Goal: Task Accomplishment & Management: Manage account settings

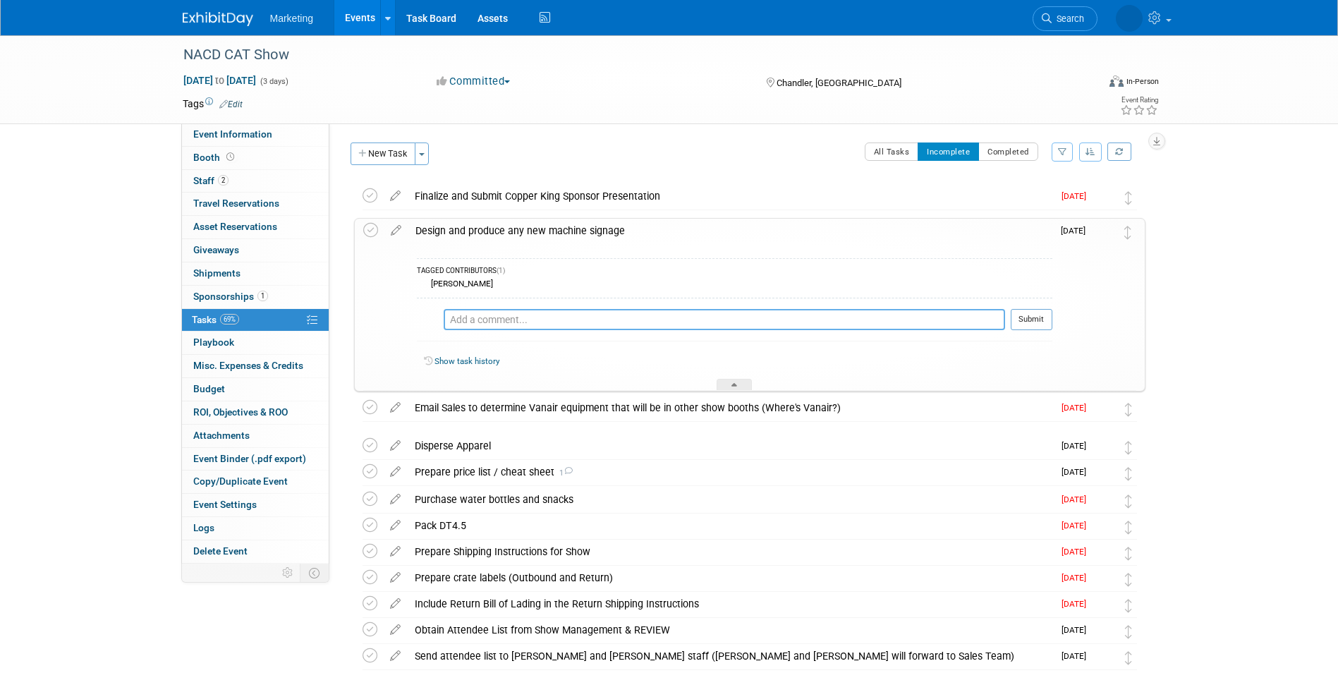
click at [766, 329] on textarea at bounding box center [725, 319] width 562 height 21
type textarea "a"
type textarea "All done!"
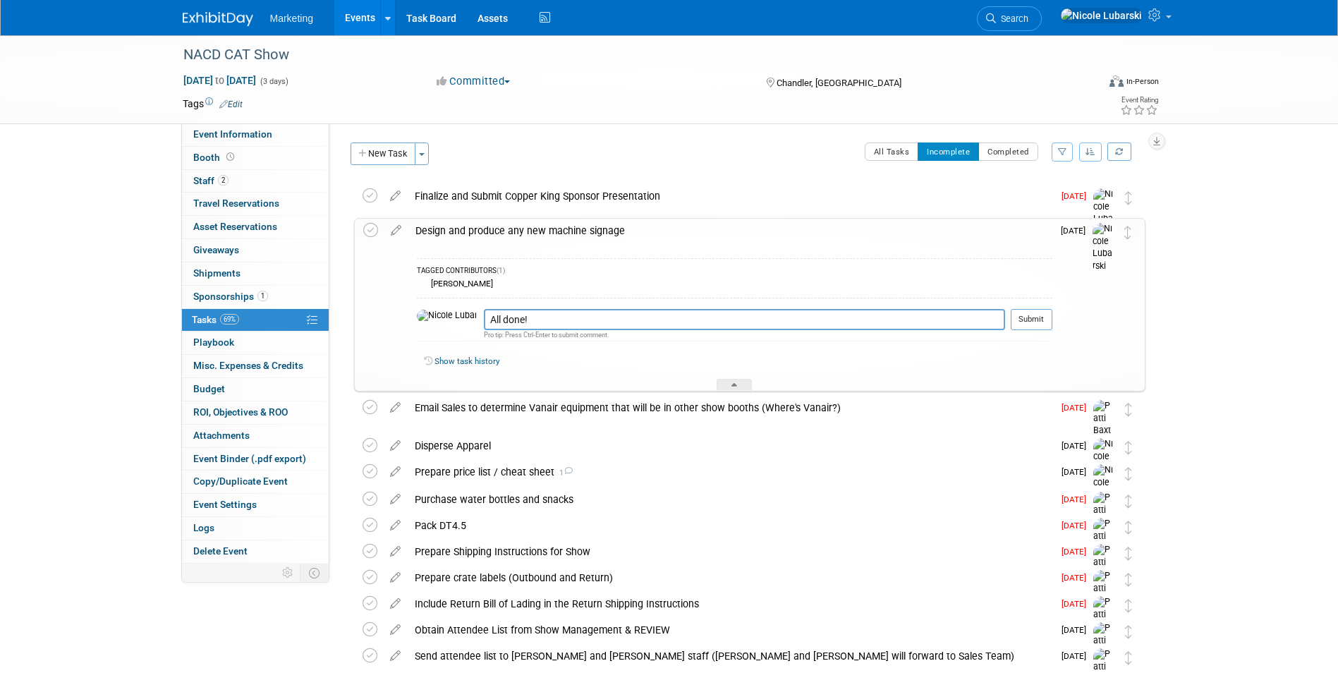
click at [1035, 326] on button "Submit" at bounding box center [1032, 319] width 42 height 21
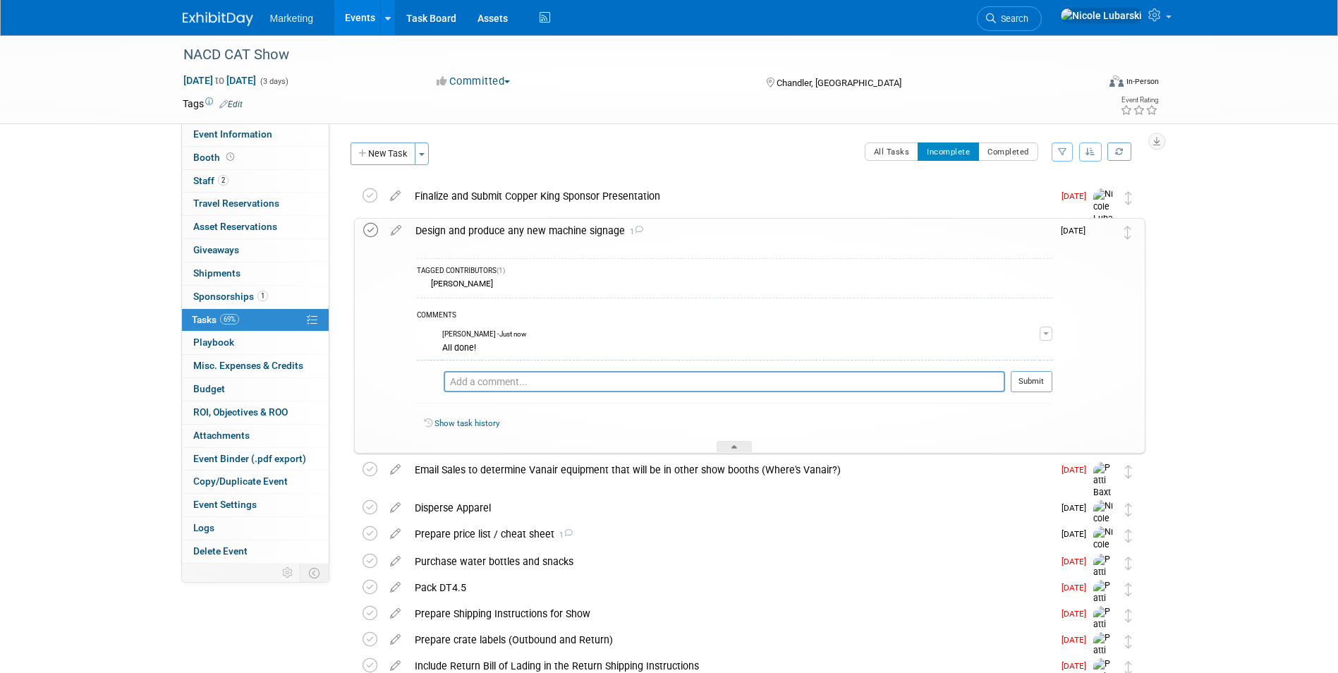
click at [368, 233] on icon at bounding box center [370, 230] width 15 height 15
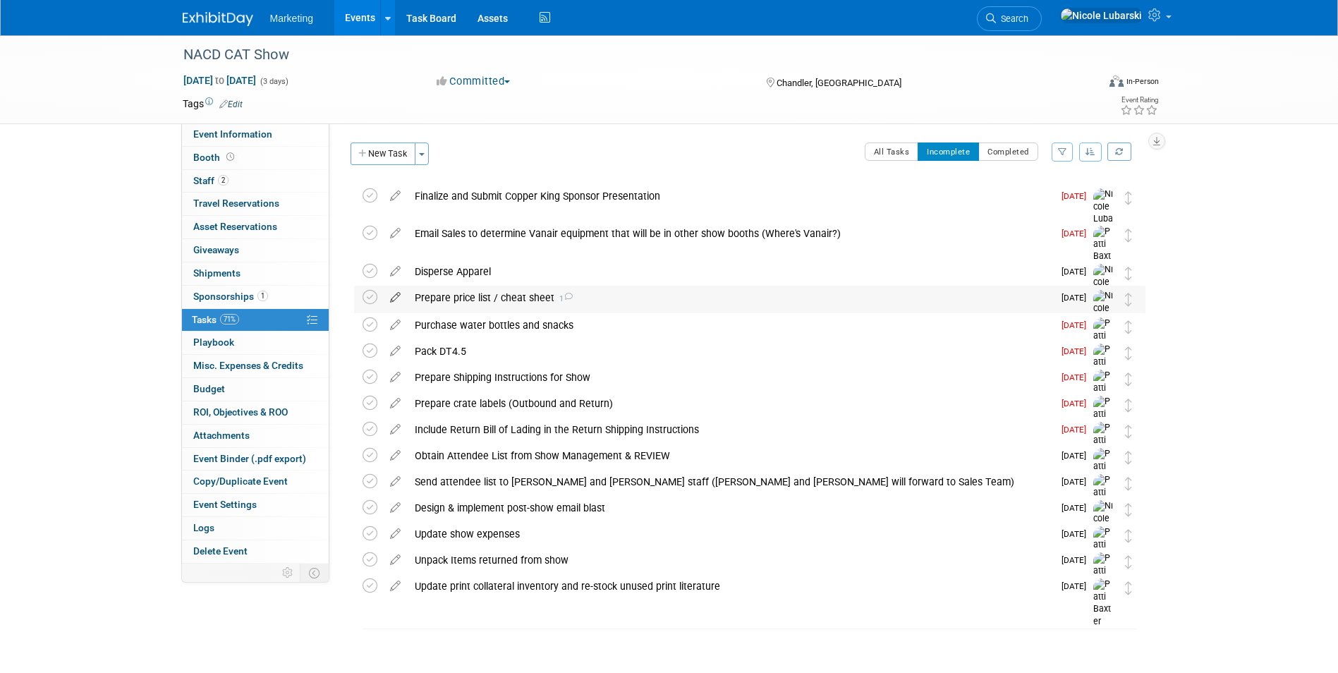
click at [393, 295] on icon at bounding box center [395, 295] width 25 height 18
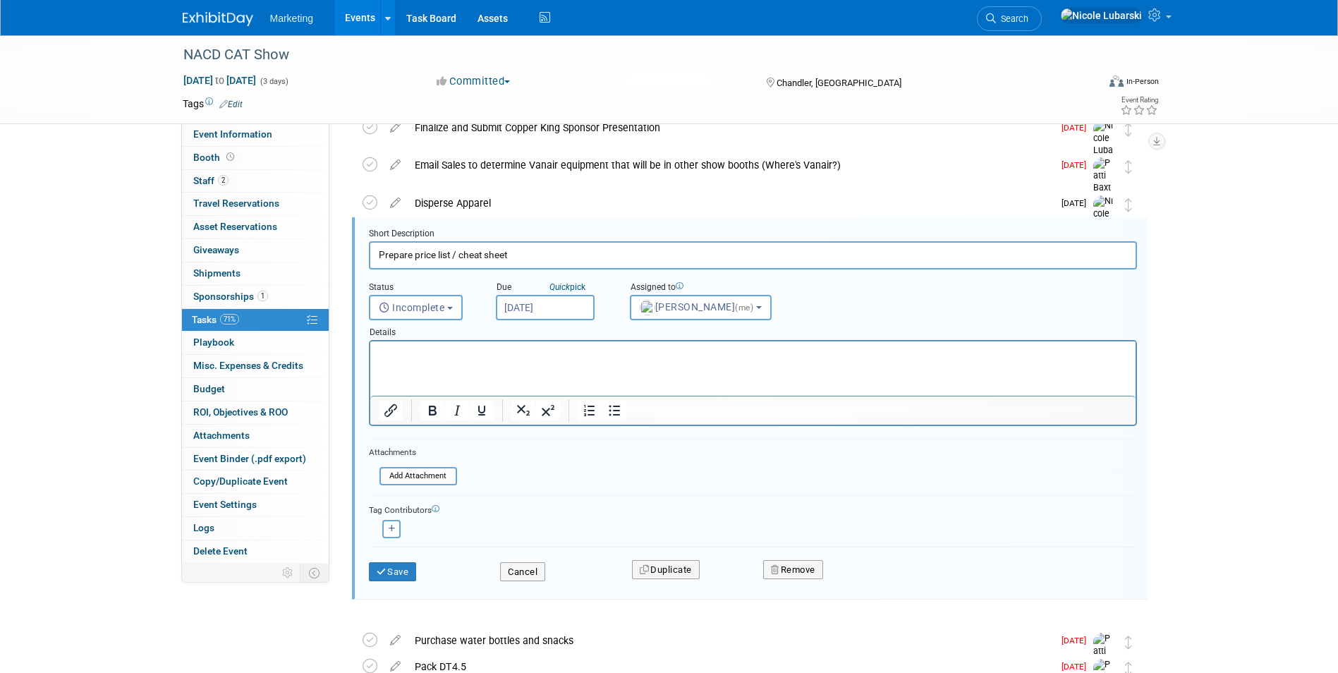
scroll to position [79, 0]
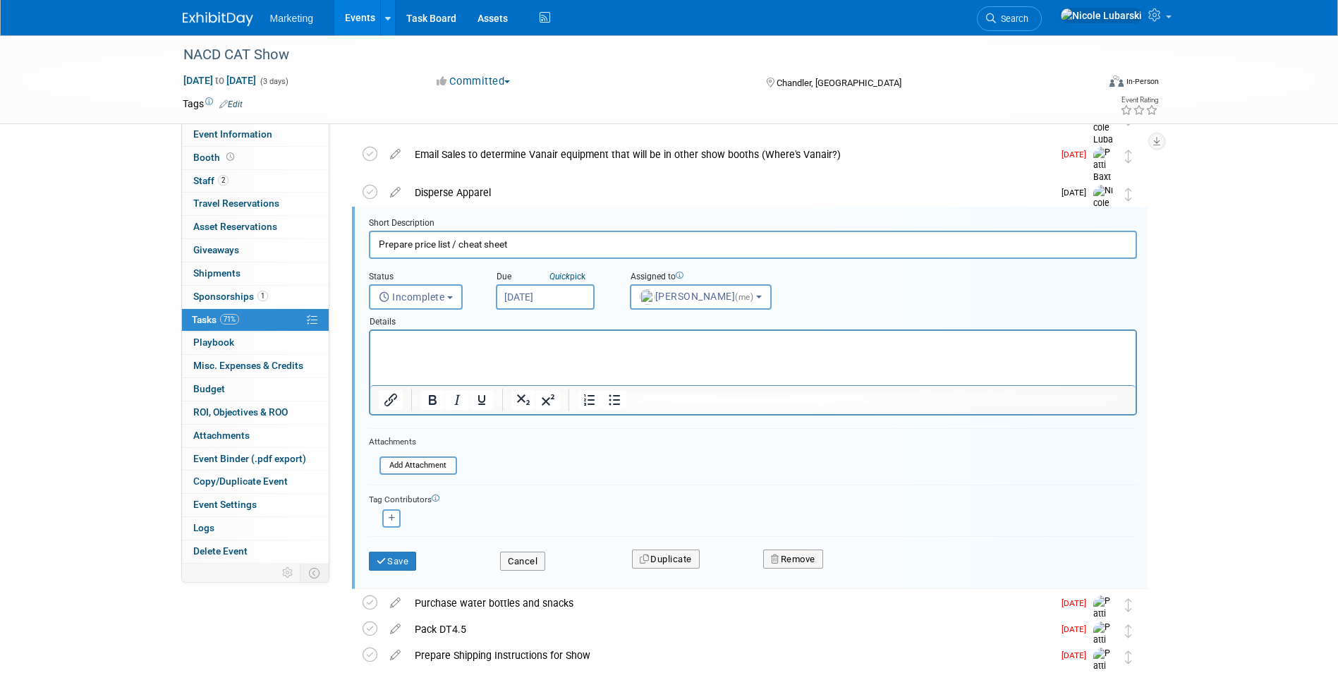
click at [443, 350] on html at bounding box center [753, 340] width 766 height 19
click at [440, 347] on p "[PERSON_NAME] an" at bounding box center [752, 343] width 749 height 13
click at [394, 555] on button "Save" at bounding box center [393, 562] width 48 height 20
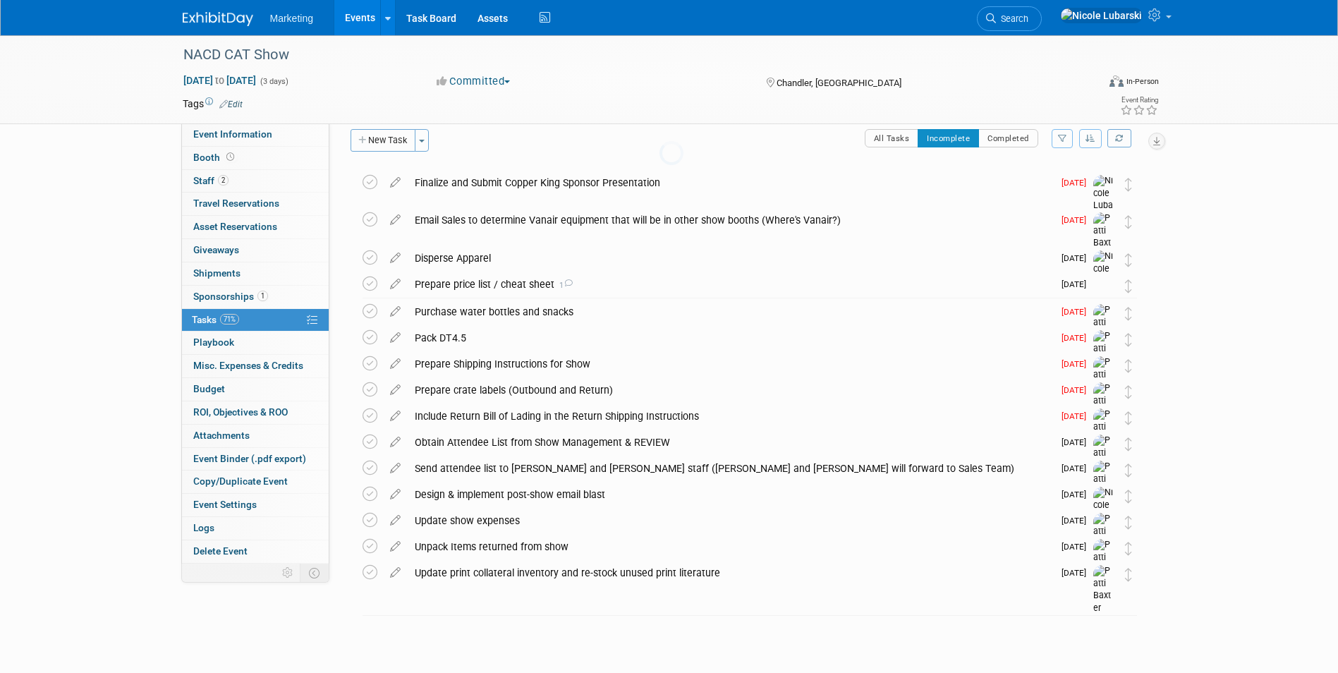
scroll to position [13, 0]
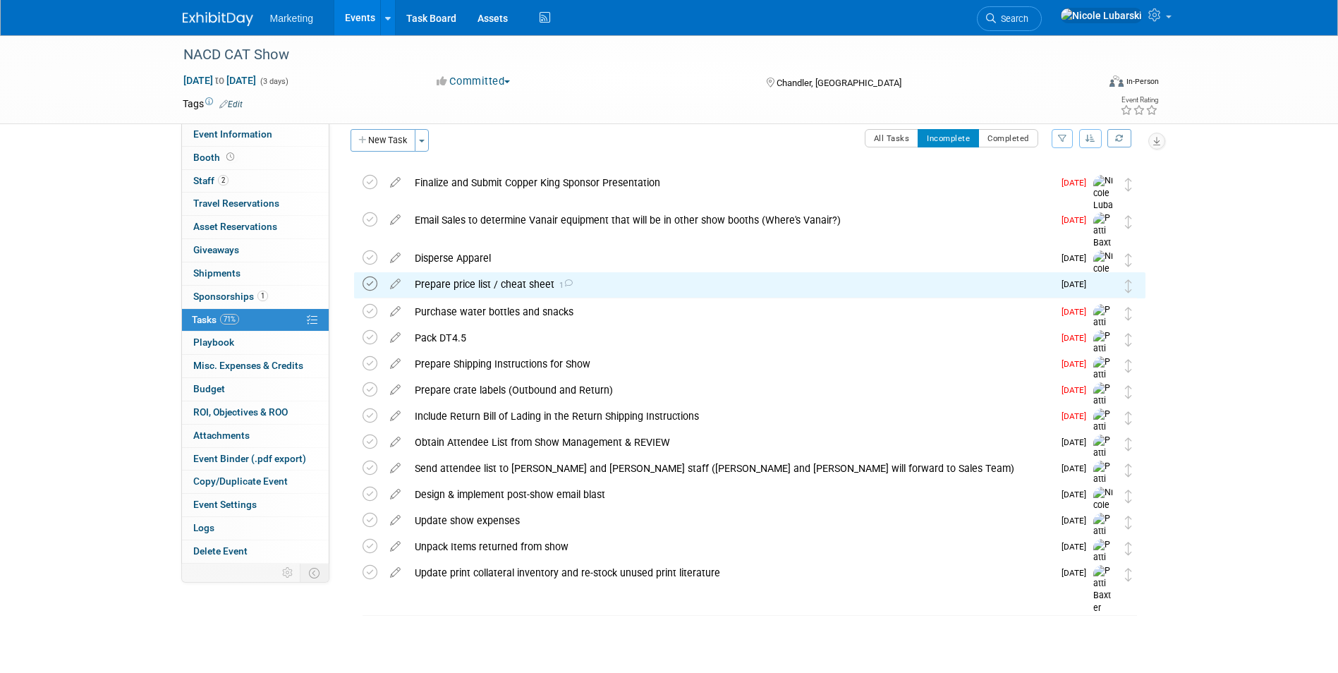
click at [370, 286] on icon at bounding box center [370, 284] width 15 height 15
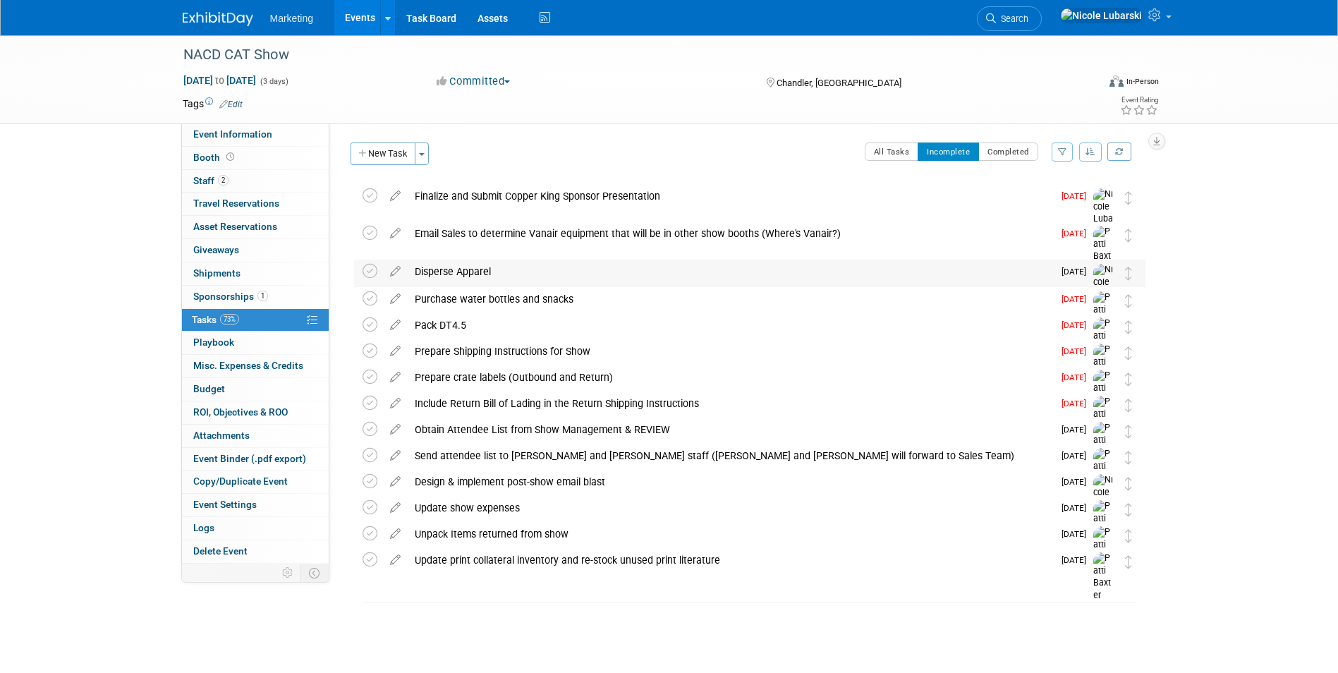
click at [523, 269] on div "Disperse Apparel" at bounding box center [731, 272] width 646 height 24
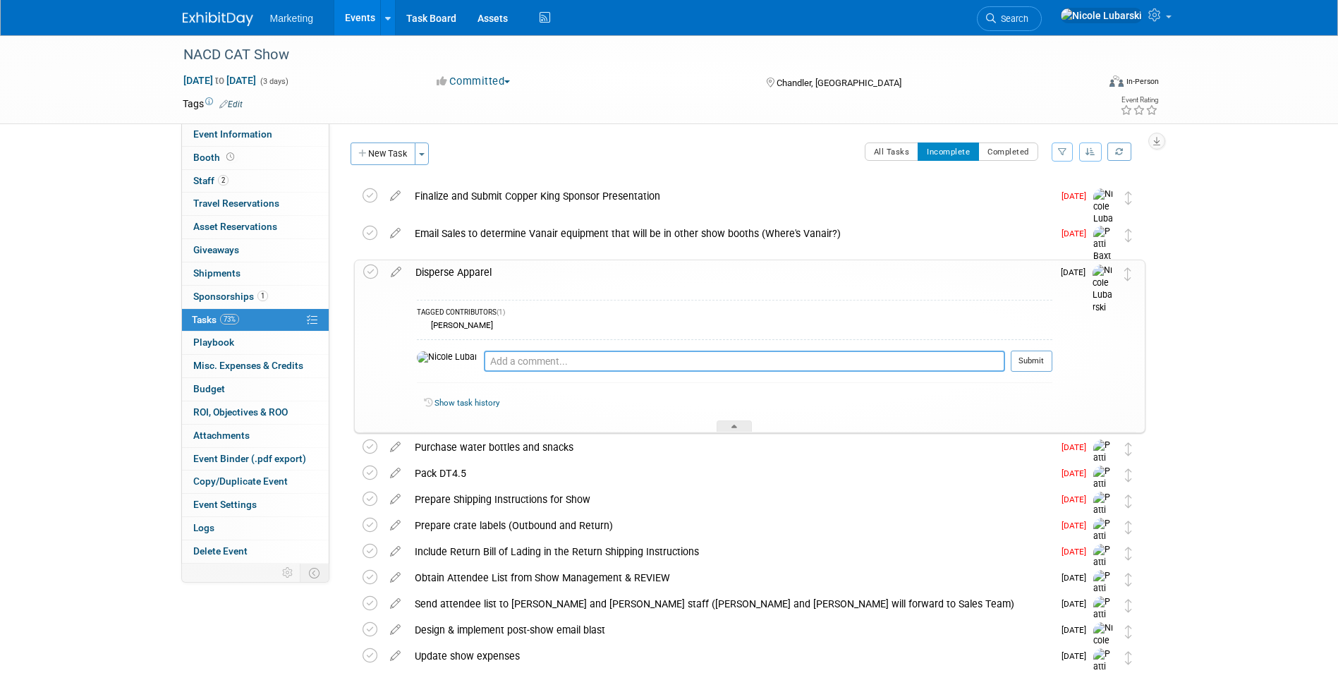
click at [504, 356] on textarea at bounding box center [744, 361] width 521 height 21
click at [513, 358] on textarea "Attire will bes hipped to the hotel. Attn: [PERSON_NAME]." at bounding box center [744, 361] width 521 height 21
type textarea "Attire will be shipped to the hotel. Attn: [PERSON_NAME]."
click at [1041, 360] on button "Submit" at bounding box center [1032, 361] width 42 height 21
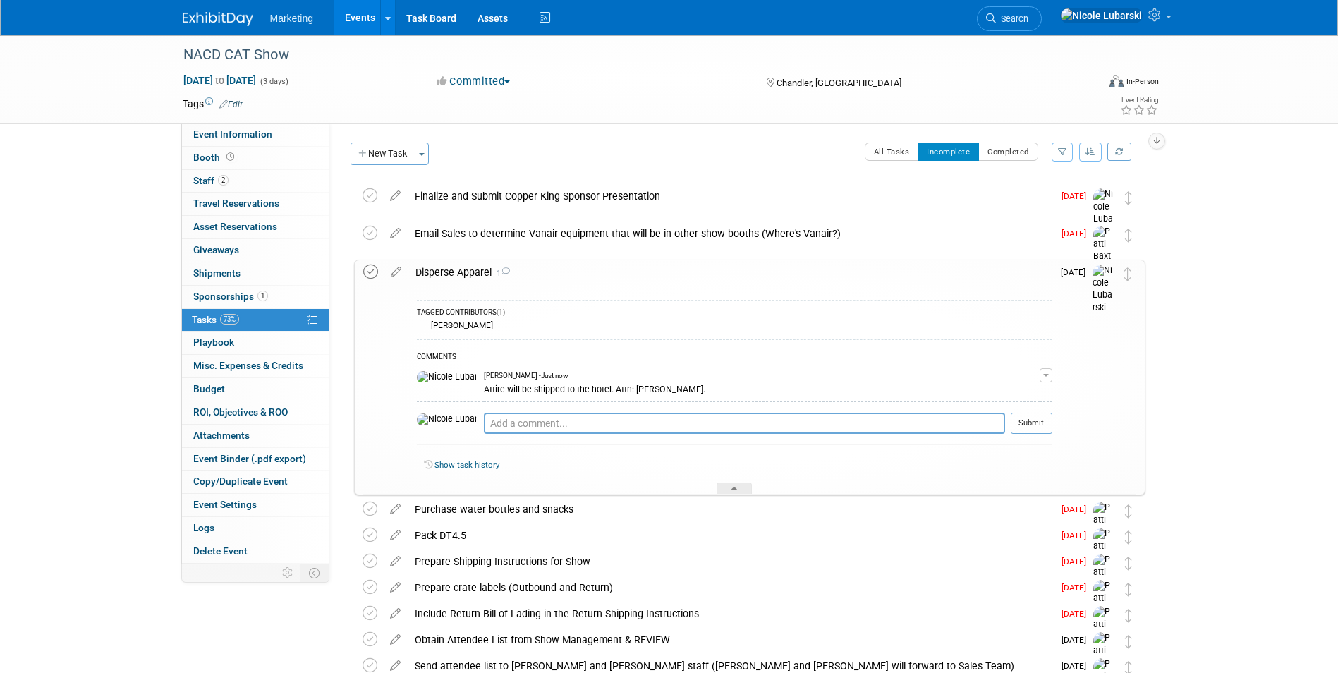
click at [372, 270] on icon at bounding box center [370, 272] width 15 height 15
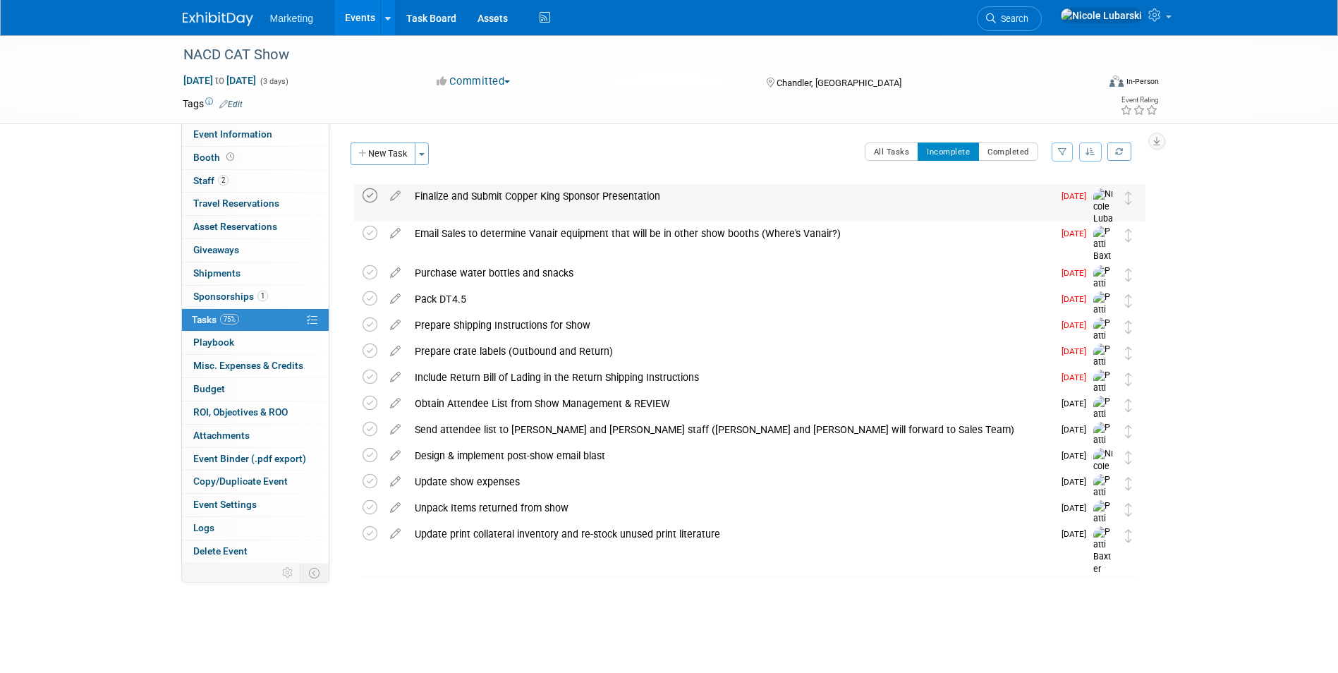
click at [367, 200] on icon at bounding box center [370, 195] width 15 height 15
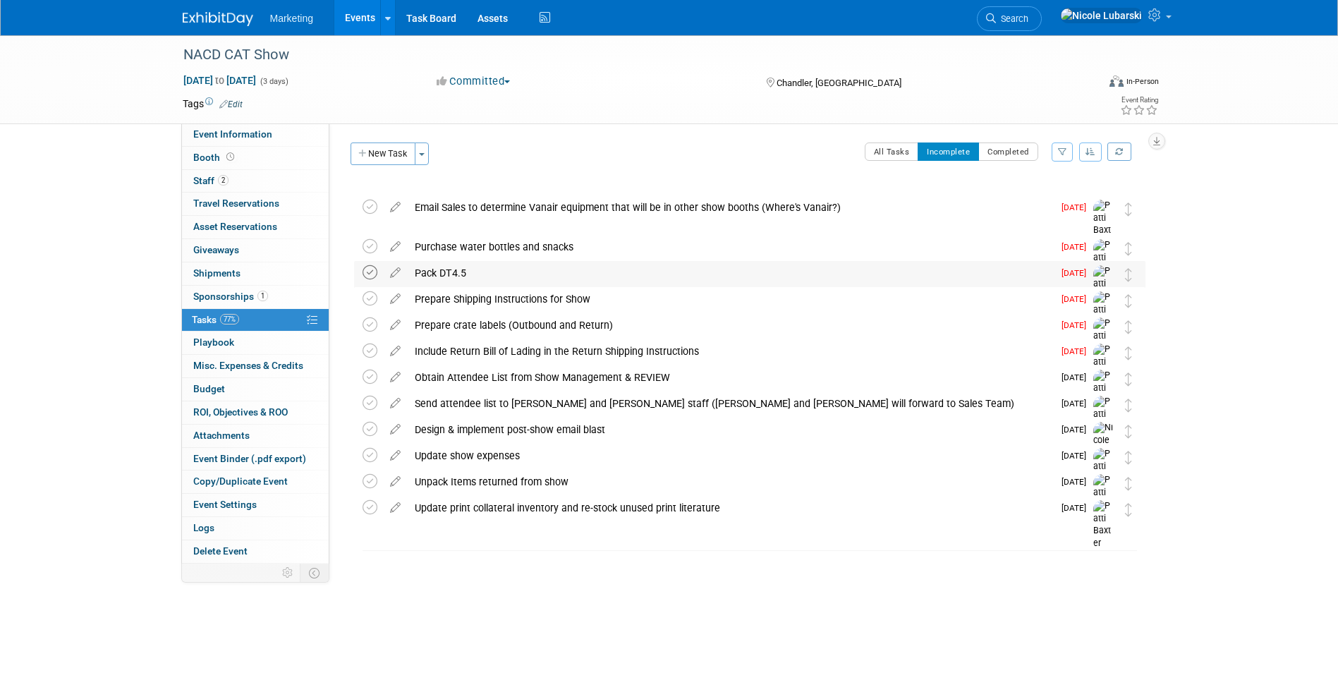
click at [372, 271] on icon at bounding box center [370, 272] width 15 height 15
